Goal: Complete application form: Complete application form

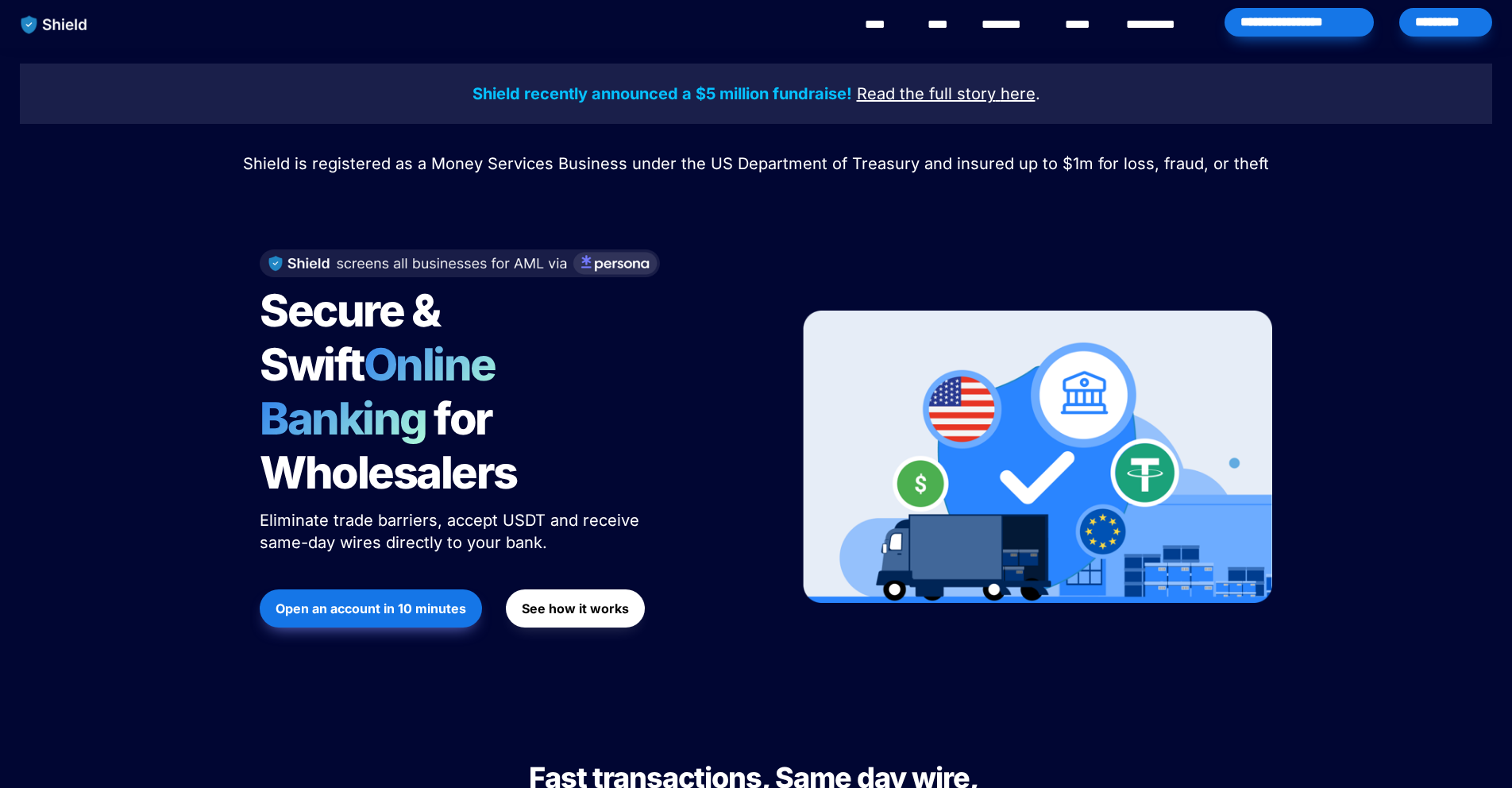
click at [1424, 23] on div "*********" at bounding box center [1445, 22] width 93 height 29
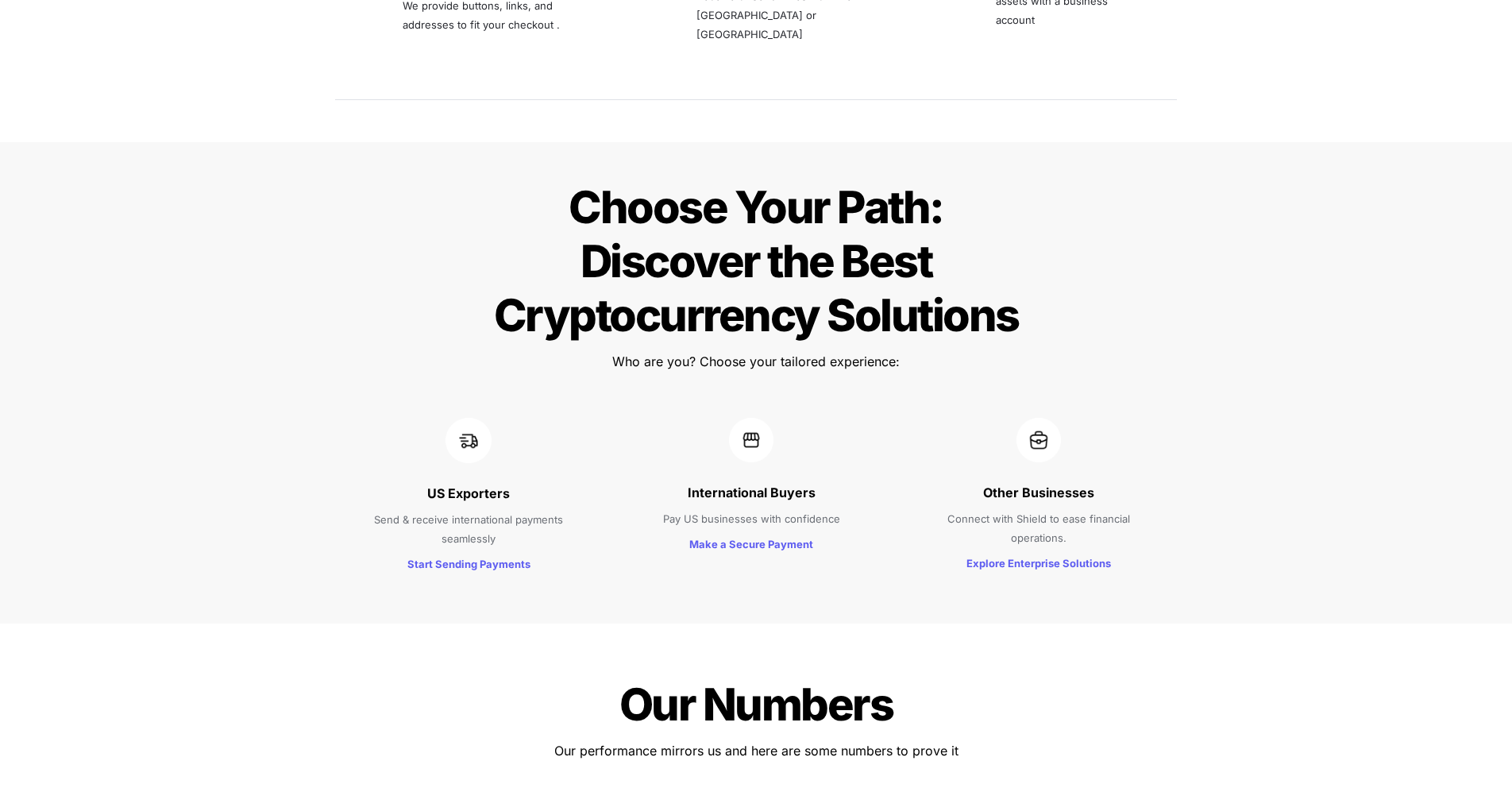
scroll to position [709, 0]
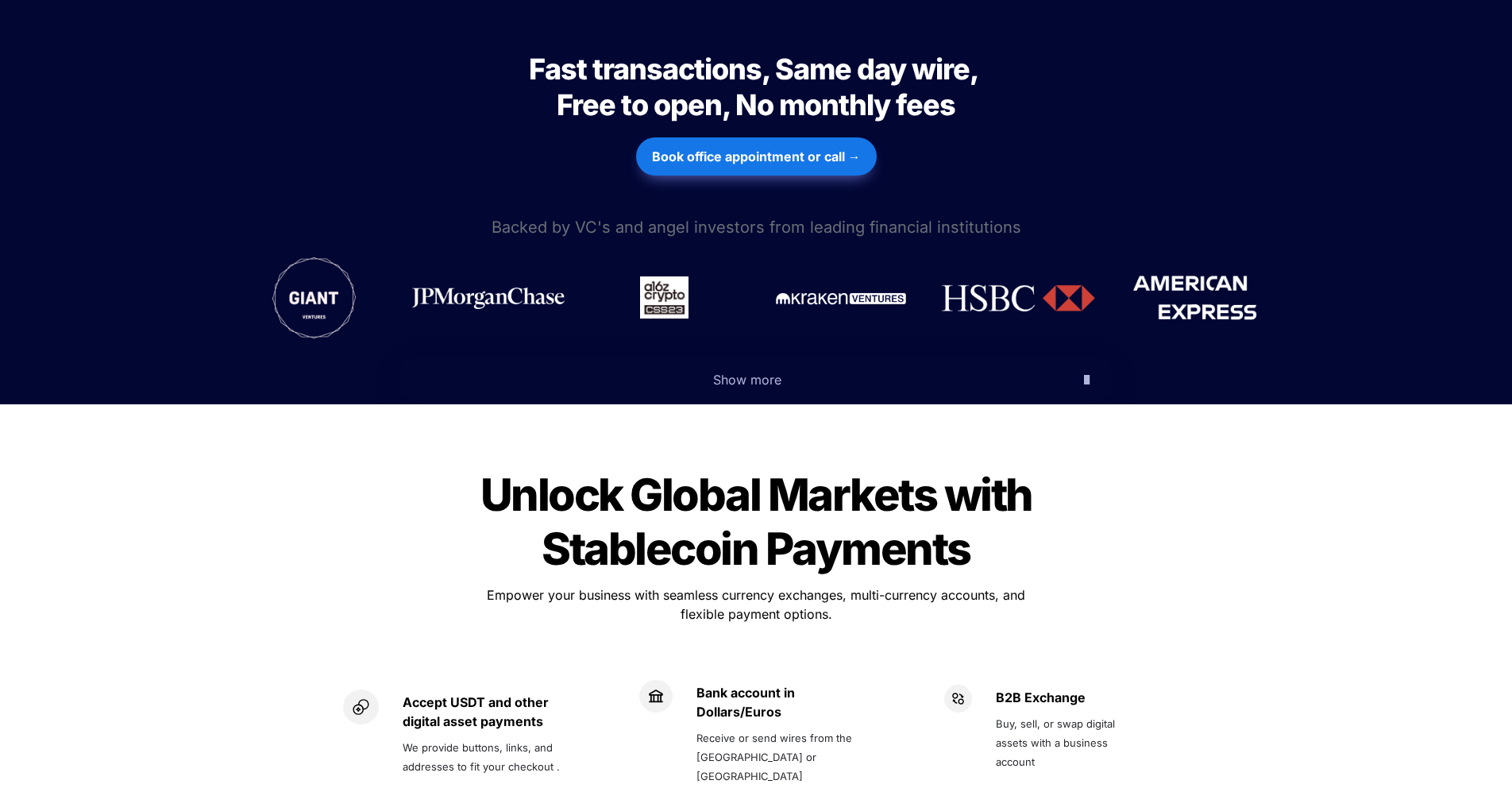
click at [1083, 371] on icon "button" at bounding box center [1086, 380] width 5 height 19
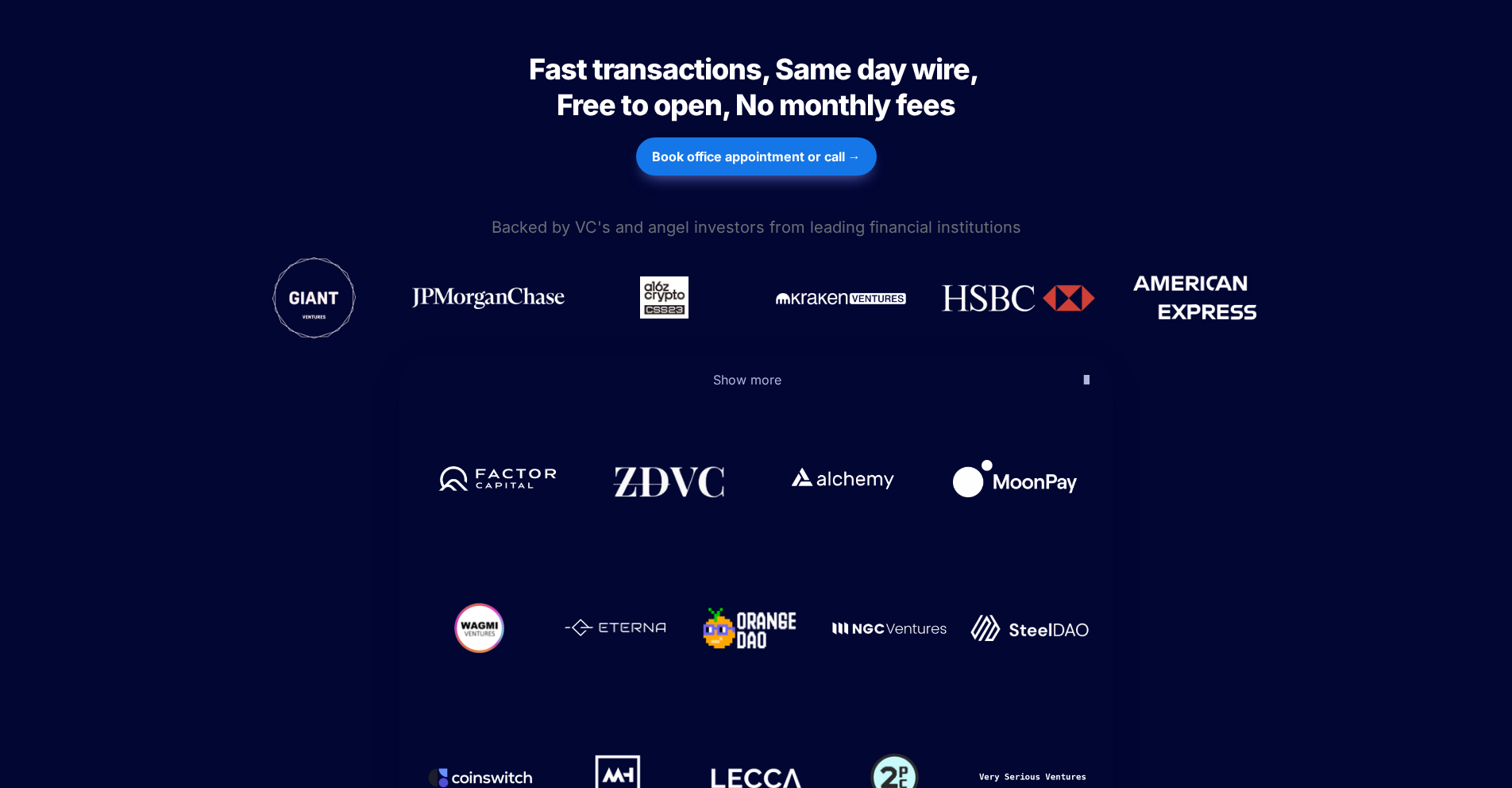
click at [1083, 371] on icon "button" at bounding box center [1086, 380] width 5 height 19
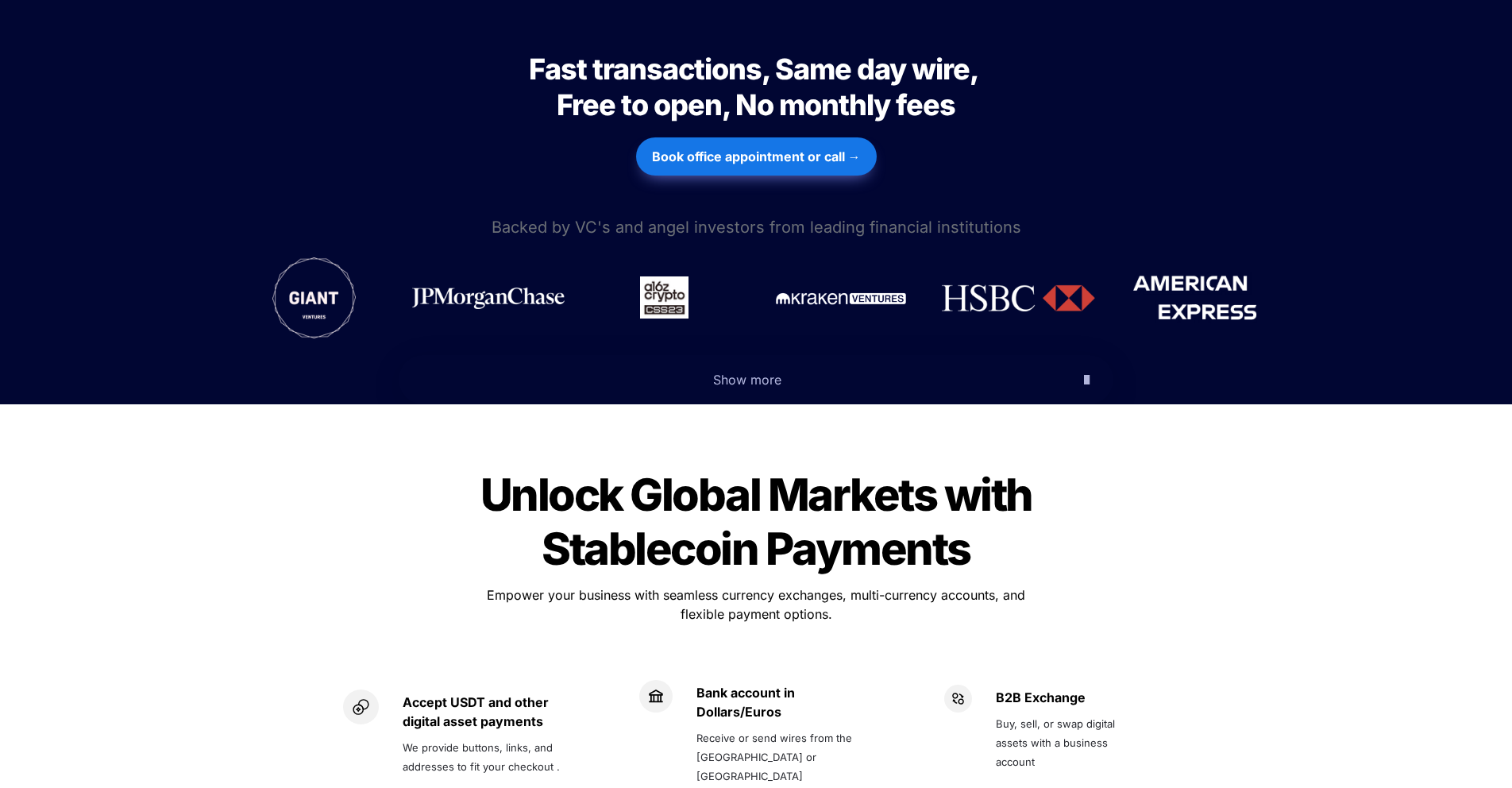
scroll to position [0, 0]
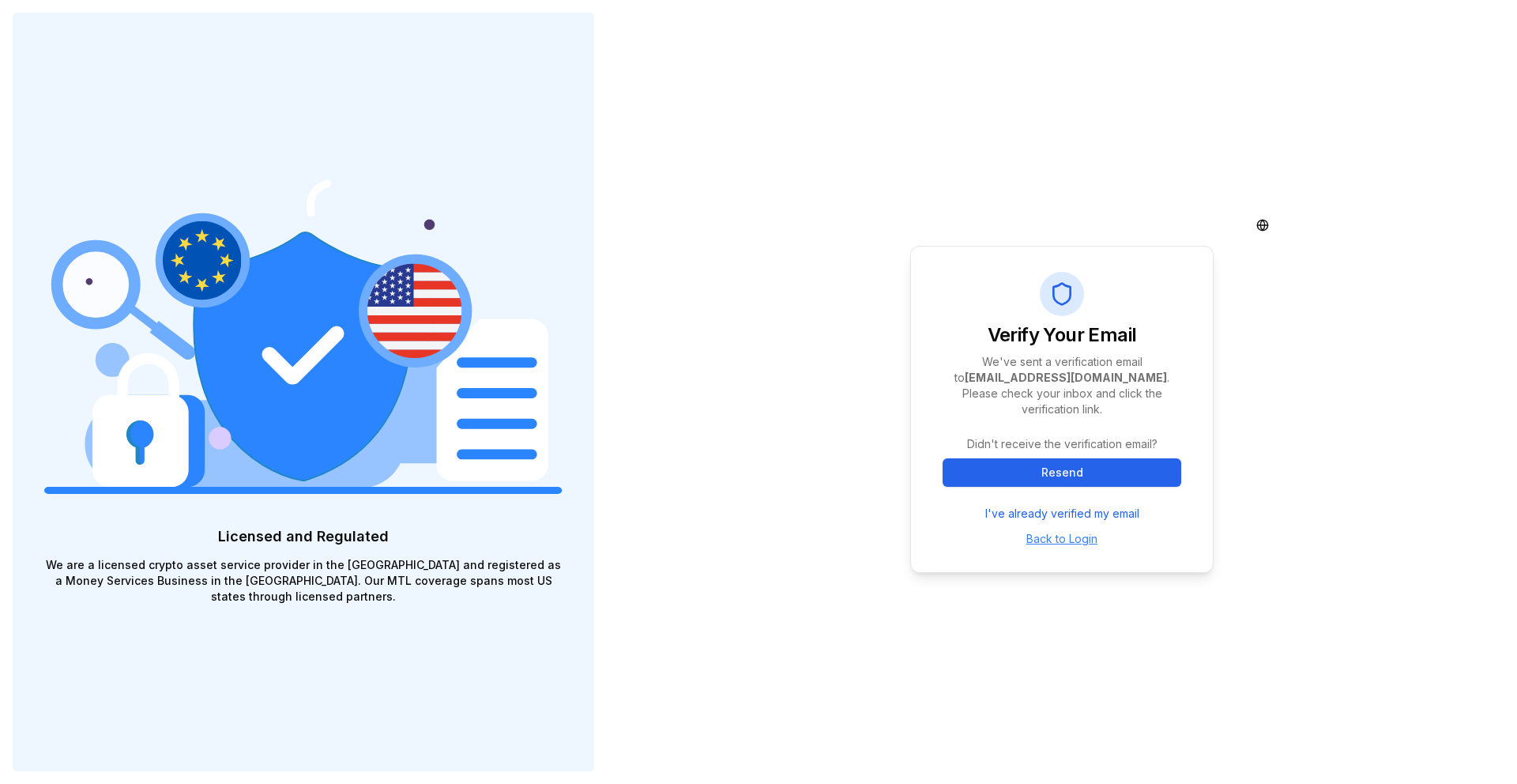
click at [1041, 532] on link "Back to Login" at bounding box center [1062, 539] width 71 height 14
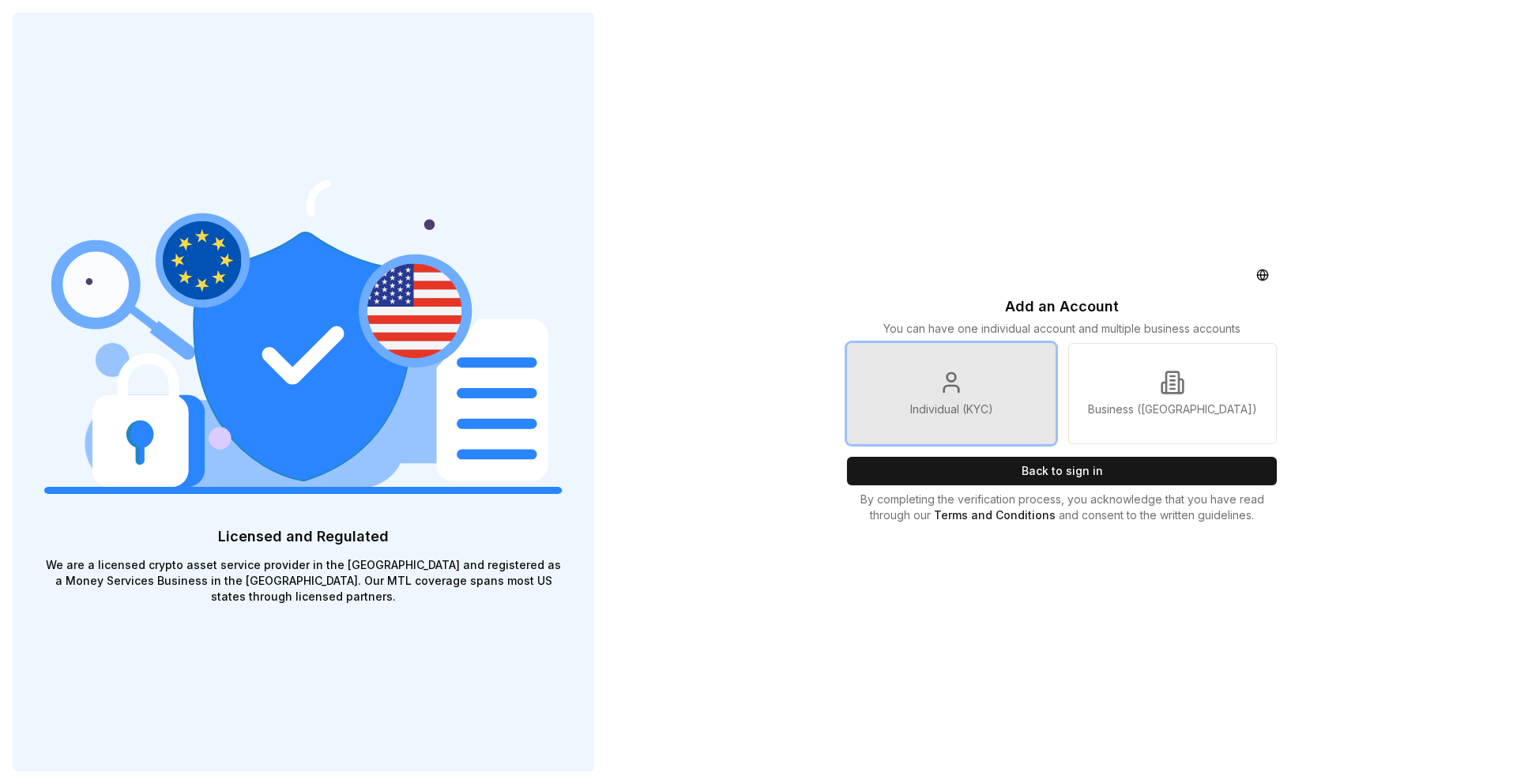
click at [935, 408] on p "Individual (KYC)" at bounding box center [952, 409] width 83 height 16
